Goal: Navigation & Orientation: Find specific page/section

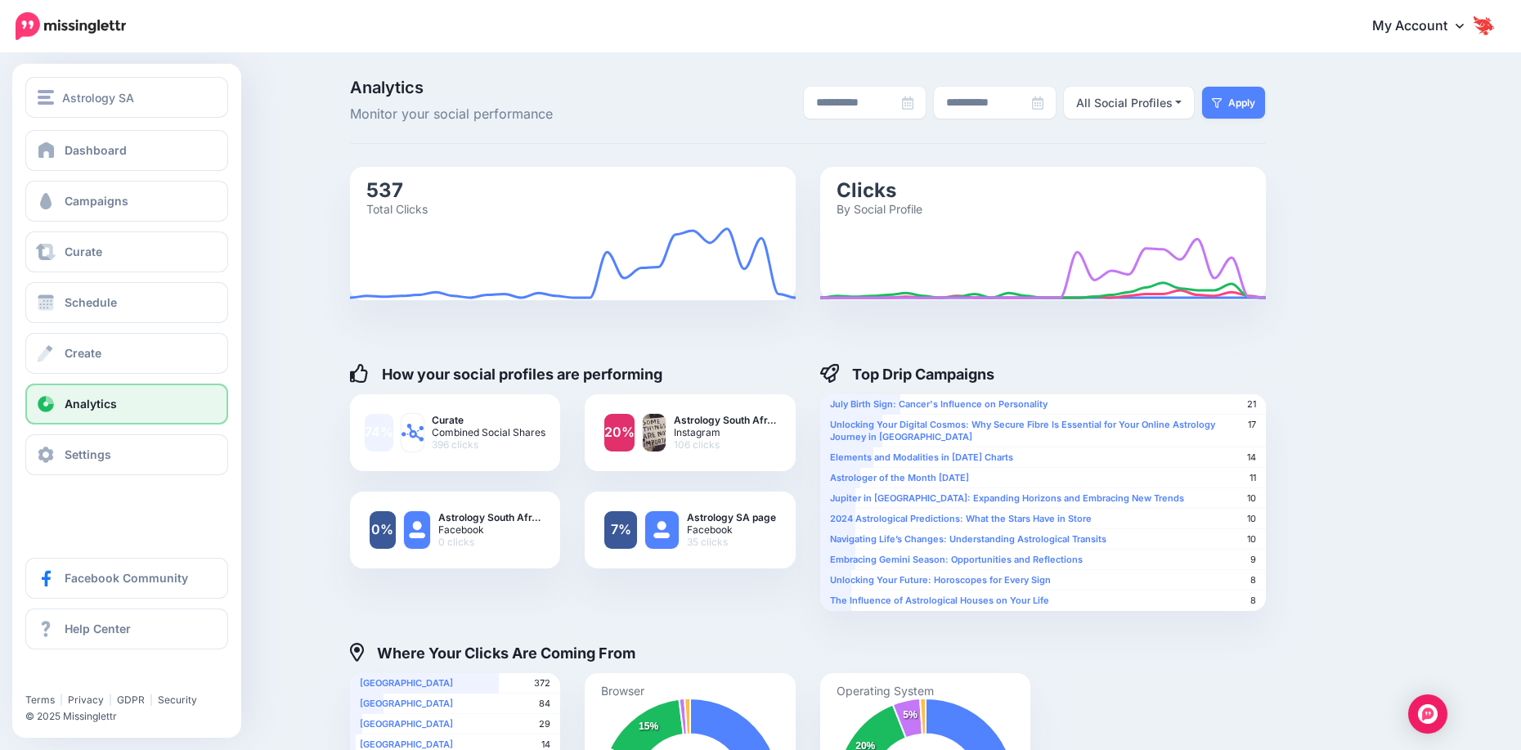
click at [112, 405] on span "Analytics" at bounding box center [91, 404] width 52 height 14
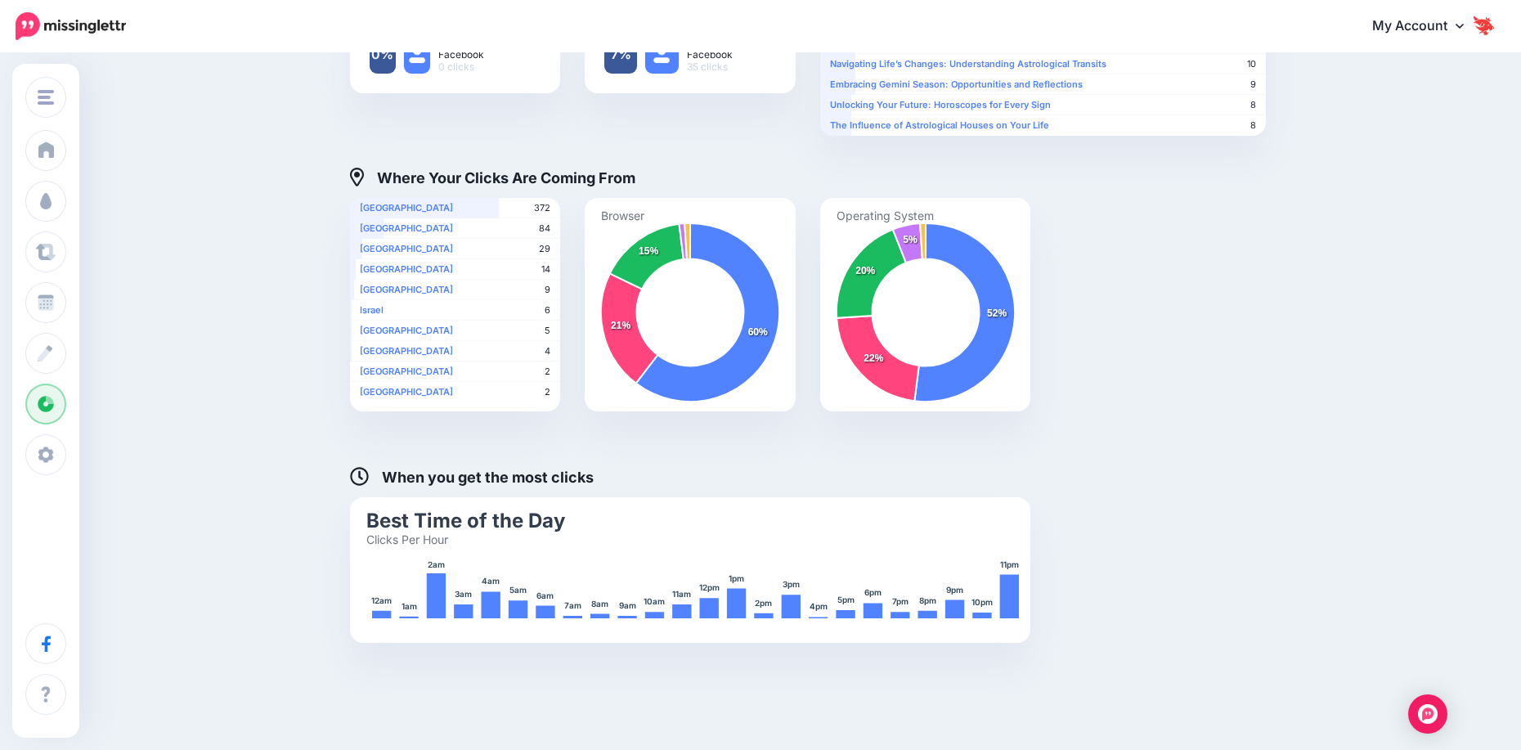
scroll to position [532, 0]
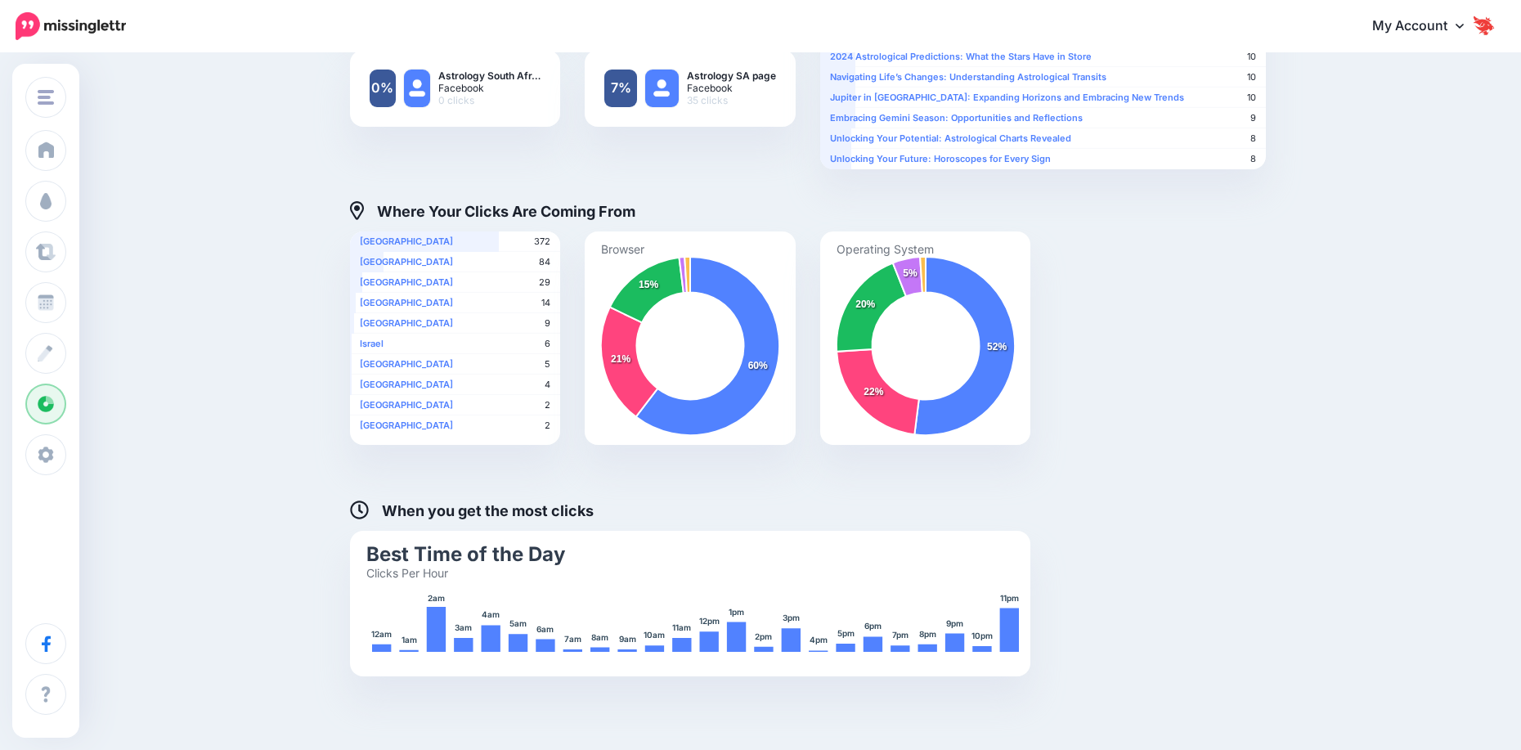
scroll to position [205, 0]
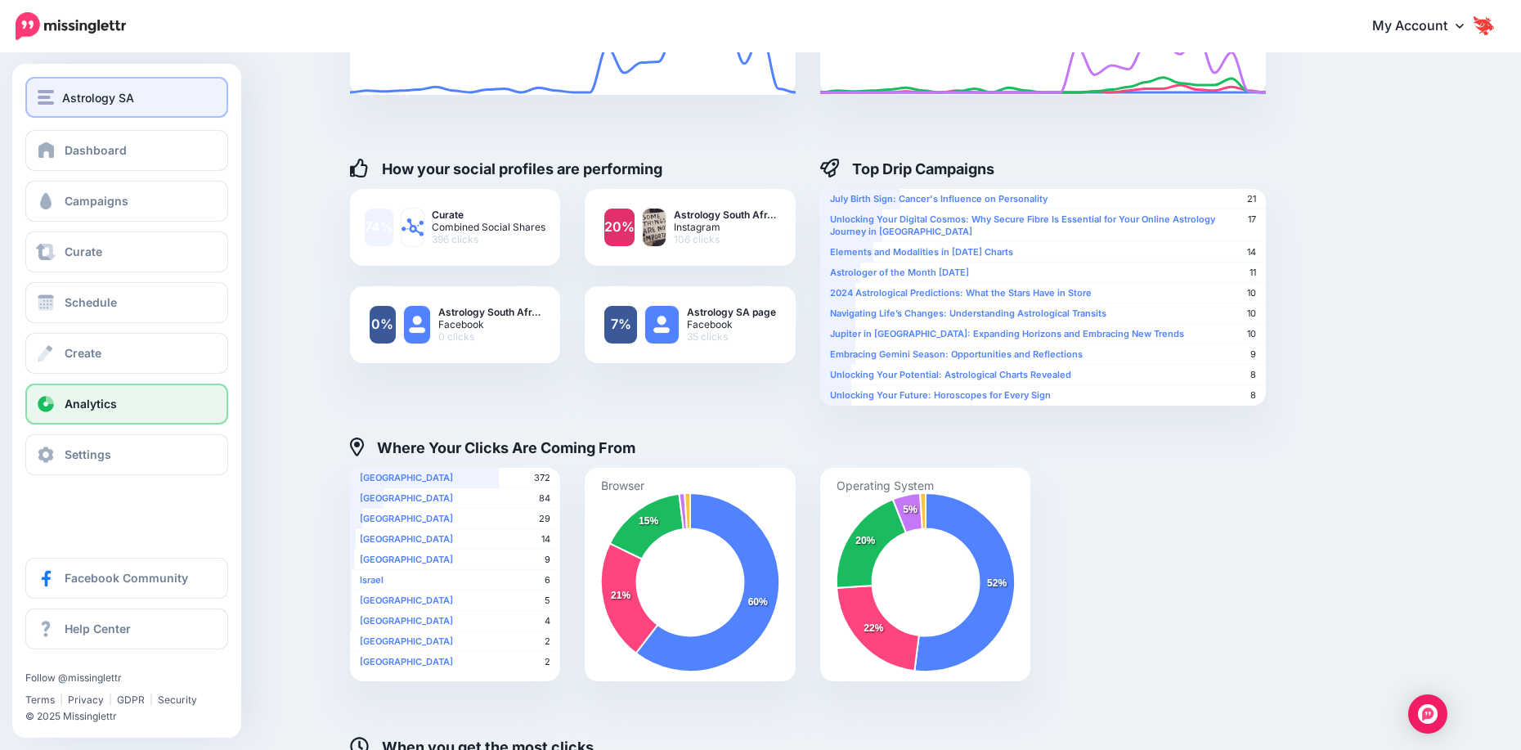
click at [79, 101] on span "Astrology SA" at bounding box center [98, 97] width 72 height 19
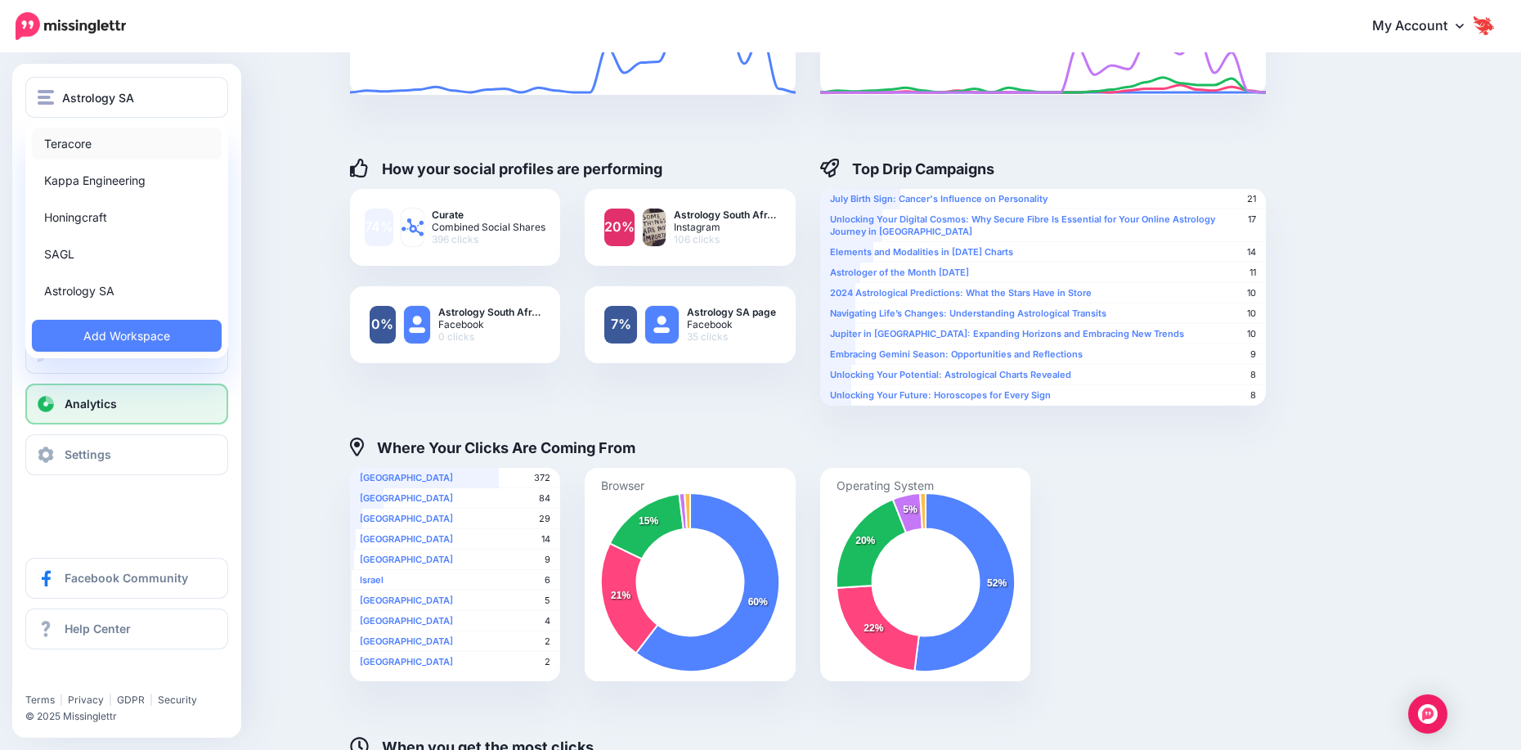
click at [104, 131] on link "Teracore" at bounding box center [127, 144] width 190 height 32
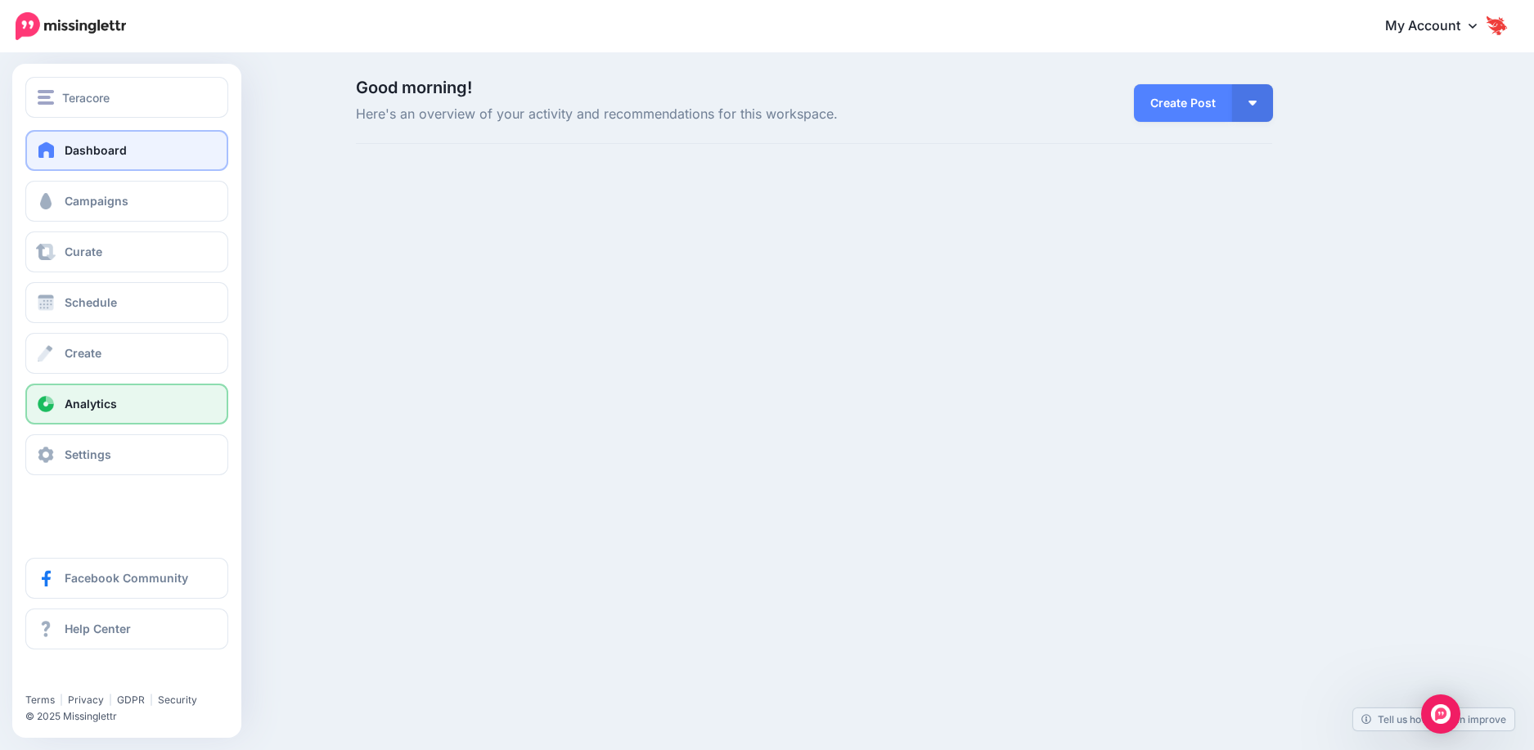
click at [72, 406] on span "Analytics" at bounding box center [91, 404] width 52 height 14
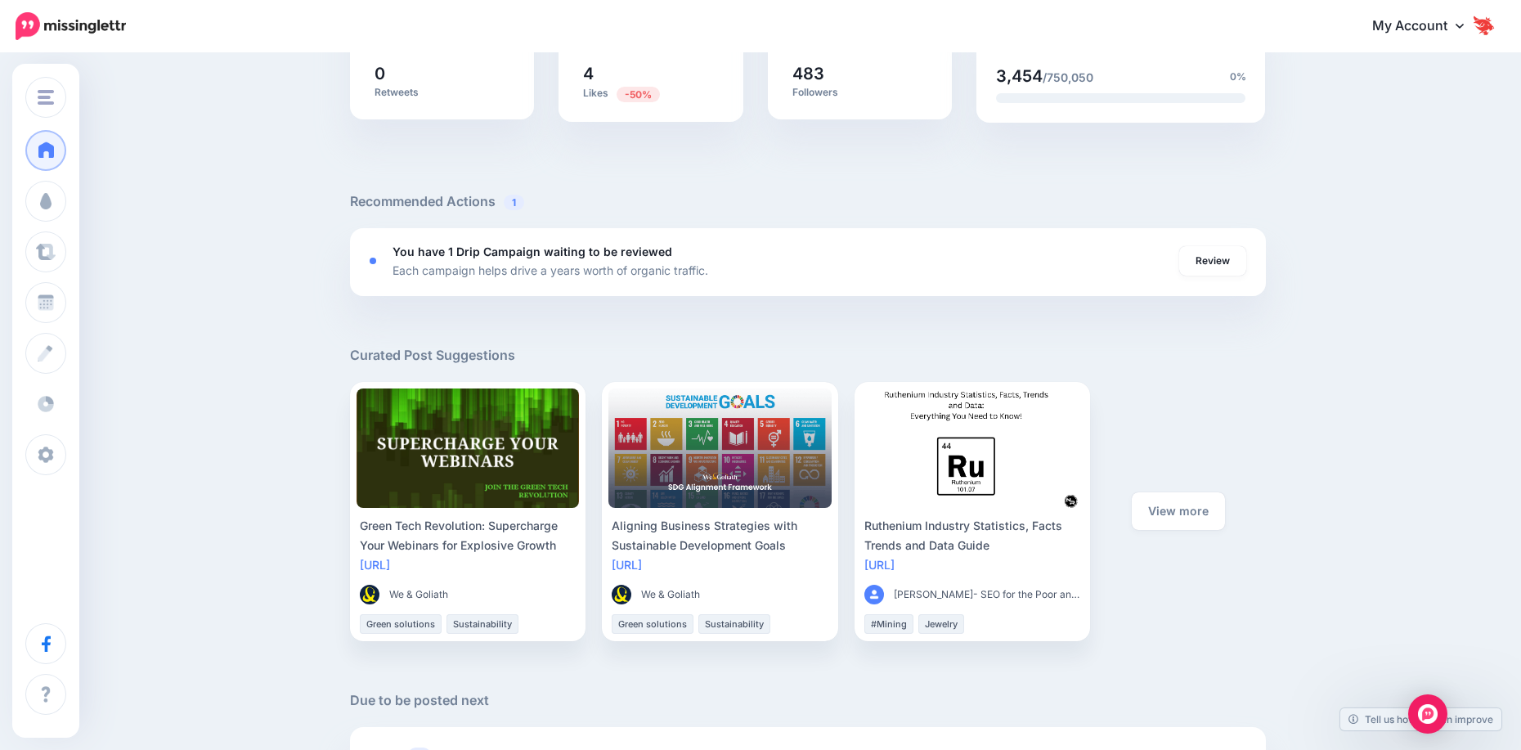
scroll to position [736, 0]
